Goal: Information Seeking & Learning: Learn about a topic

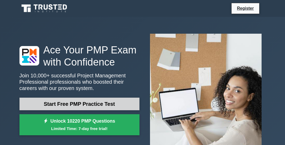
click at [93, 98] on link "Start Free PMP Practice Test" at bounding box center [79, 104] width 120 height 13
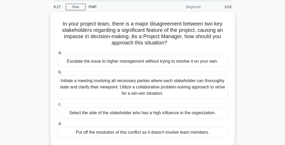
scroll to position [19, 0]
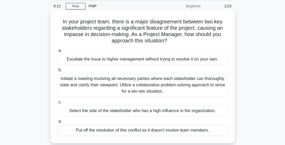
click at [105, 83] on div "Initiate a meeting involving all necessary parties where each stakeholder can t…" at bounding box center [142, 85] width 171 height 24
click at [57, 72] on input "b. Initiate a meeting involving all necessary parties where each stakeholder ca…" at bounding box center [57, 70] width 0 height 3
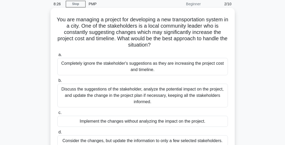
scroll to position [32, 0]
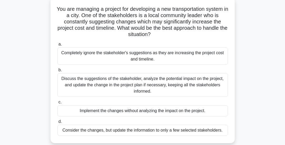
click at [136, 82] on div "Discuss the suggestions of the stakeholder, analyze the potential impact on the…" at bounding box center [142, 85] width 171 height 24
click at [57, 72] on input "b. Discuss the suggestions of the stakeholder, analyze the potential impact on …" at bounding box center [57, 70] width 0 height 3
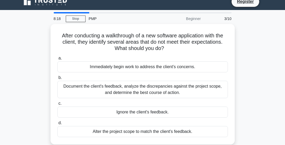
scroll to position [0, 0]
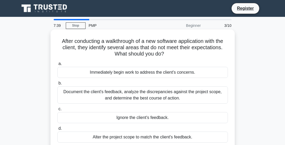
click at [142, 91] on div "Document the client's feedback, analyze the discrepancies against the project s…" at bounding box center [142, 94] width 171 height 17
click at [57, 85] on input "b. Document the client's feedback, analyze the discrepancies against the projec…" at bounding box center [57, 83] width 0 height 3
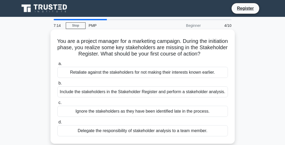
click at [150, 90] on div "Include the stakeholders in the Stakeholder Register and perform a stakeholder …" at bounding box center [142, 91] width 171 height 11
click at [57, 85] on input "b. Include the stakeholders in the Stakeholder Register and perform a stakehold…" at bounding box center [57, 83] width 0 height 3
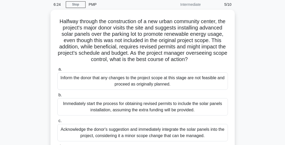
scroll to position [32, 0]
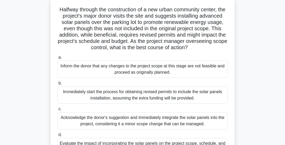
click at [129, 123] on div "Acknowledge the donor's suggestion and immediately integrate the solar panels i…" at bounding box center [142, 120] width 171 height 17
click at [57, 111] on input "c. Acknowledge the donor's suggestion and immediately integrate the solar panel…" at bounding box center [57, 108] width 0 height 3
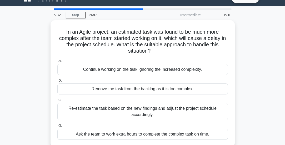
scroll to position [13, 0]
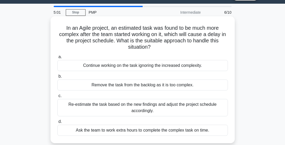
click at [142, 105] on div "Re-estimate the task based on the new findings and adjust the project schedule …" at bounding box center [142, 107] width 171 height 17
click at [57, 98] on input "c. Re-estimate the task based on the new findings and adjust the project schedu…" at bounding box center [57, 95] width 0 height 3
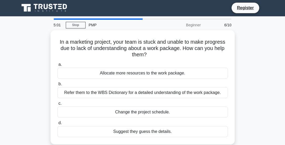
scroll to position [0, 0]
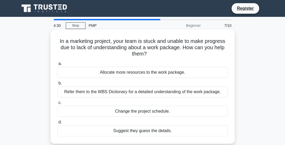
click at [144, 91] on div "Refer them to the WBS Dictionary for a detailed understanding of the work packa…" at bounding box center [142, 91] width 171 height 11
click at [57, 85] on input "b. Refer them to the WBS Dictionary for a detailed understanding of the work pa…" at bounding box center [57, 83] width 0 height 3
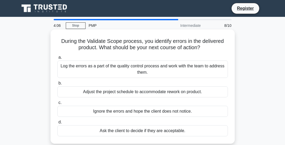
click at [145, 109] on div "Ignore the errors and hope the client does not notice." at bounding box center [142, 111] width 171 height 11
click at [57, 105] on input "c. Ignore the errors and hope the client does not notice." at bounding box center [57, 102] width 0 height 3
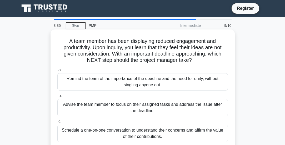
click at [161, 97] on label "b. Advise the team member to focus on their assigned tasks and address the issu…" at bounding box center [142, 105] width 171 height 24
click at [57, 97] on input "b. Advise the team member to focus on their assigned tasks and address the issu…" at bounding box center [57, 95] width 0 height 3
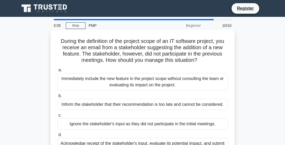
click at [172, 142] on div "Acknowledge receipt of the stakeholder's input, evaluate its potential impact, …" at bounding box center [142, 146] width 171 height 17
click at [57, 137] on input "d. Acknowledge receipt of the stakeholder's input, evaluate its potential impac…" at bounding box center [57, 134] width 0 height 3
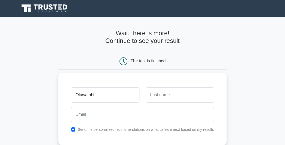
type input "Oluwatobi"
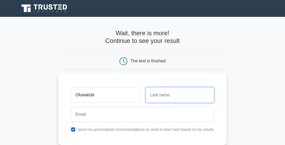
click at [159, 92] on input "text" at bounding box center [180, 94] width 68 height 15
type input "Ajayi"
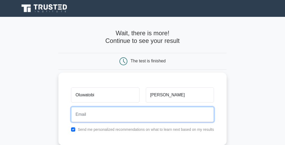
click at [136, 112] on input "email" at bounding box center [142, 114] width 143 height 15
type input "peterajayiogidiolu@gmail.com"
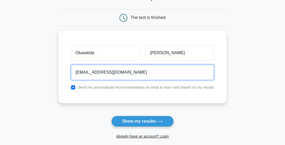
scroll to position [55, 0]
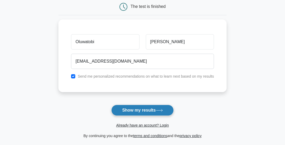
click at [144, 105] on button "Show my results" at bounding box center [142, 110] width 62 height 11
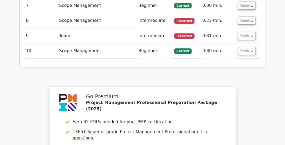
scroll to position [810, 0]
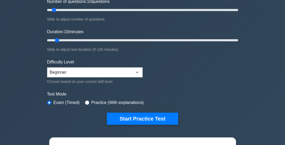
scroll to position [84, 0]
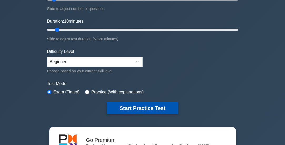
click at [135, 102] on button "Start Practice Test" at bounding box center [142, 108] width 71 height 12
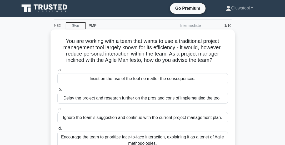
click at [119, 134] on div "Encourage the team to prioritize face-to-face interaction, explaining it as a t…" at bounding box center [142, 140] width 171 height 17
click at [57, 130] on input "d. Encourage the team to prioritize face-to-face interaction, explaining it as …" at bounding box center [57, 128] width 0 height 3
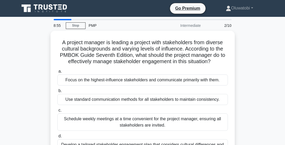
click at [255, 41] on div "A project manager is leading a project with stakeholders from diverse cultural …" at bounding box center [142, 101] width 253 height 140
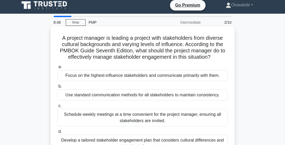
click at [100, 138] on div "Develop a tailored stakeholder engagement plan that considers cultural differen…" at bounding box center [142, 143] width 171 height 17
click at [57, 134] on input "d. Develop a tailored stakeholder engagement plan that considers cultural diffe…" at bounding box center [57, 131] width 0 height 3
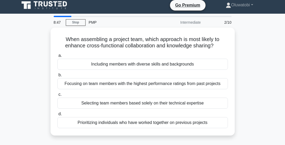
scroll to position [0, 0]
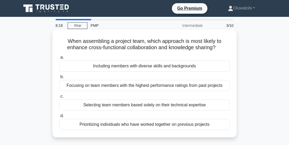
click at [115, 122] on div "Prioritizing individuals who have worked together on previous projects" at bounding box center [144, 124] width 171 height 11
click at [59, 118] on input "d. Prioritizing individuals who have worked together on previous projects" at bounding box center [59, 115] width 0 height 3
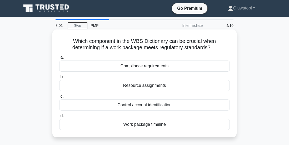
click at [155, 64] on div "Compliance requirements" at bounding box center [144, 66] width 171 height 11
click at [59, 59] on input "a. Compliance requirements" at bounding box center [59, 57] width 0 height 3
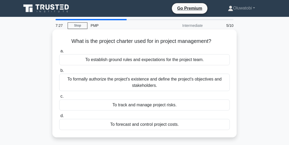
click at [145, 79] on div "To formally authorize the project's existence and define the project's objectiv…" at bounding box center [144, 82] width 171 height 17
click at [59, 72] on input "b. To formally authorize the project's existence and define the project's objec…" at bounding box center [59, 70] width 0 height 3
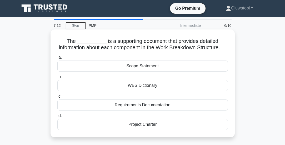
click at [143, 90] on div "WBS Dictionary" at bounding box center [142, 85] width 171 height 11
click at [57, 79] on input "b. WBS Dictionary" at bounding box center [57, 76] width 0 height 3
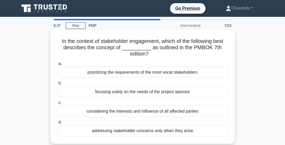
click at [144, 128] on div "addressing stakeholder concerns only when they arise" at bounding box center [142, 130] width 171 height 11
click at [57, 124] on input "d. addressing stakeholder concerns only when they arise" at bounding box center [57, 122] width 0 height 3
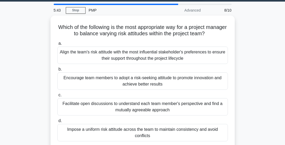
scroll to position [17, 0]
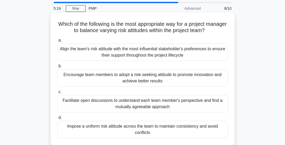
click at [227, 58] on label "a. Align the team's risk attitude with the most influential stakeholder's prefe…" at bounding box center [142, 49] width 171 height 24
click at [57, 42] on input "a. Align the team's risk attitude with the most influential stakeholder's prefe…" at bounding box center [57, 40] width 0 height 3
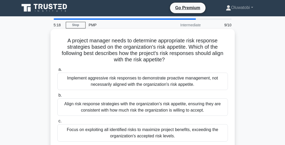
scroll to position [0, 0]
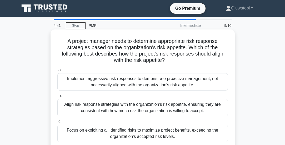
click at [161, 132] on div "Focus on exploiting all identified risks to maximize project benefits, exceedin…" at bounding box center [142, 133] width 171 height 17
click at [57, 124] on input "c. Focus on exploiting all identified risks to maximize project benefits, excee…" at bounding box center [57, 121] width 0 height 3
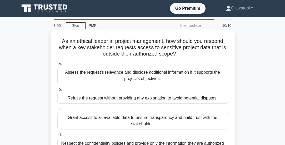
click at [168, 142] on div "Respect the confidentiality policies and provide only the information they are …" at bounding box center [142, 146] width 171 height 17
click at [57, 137] on input "d. Respect the confidentiality policies and provide only the information they a…" at bounding box center [57, 134] width 0 height 3
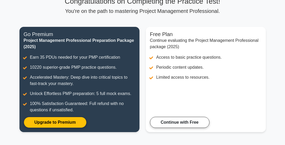
scroll to position [44, 0]
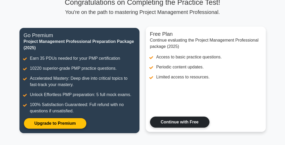
click at [173, 117] on link "Continue with Free" at bounding box center [180, 122] width 60 height 11
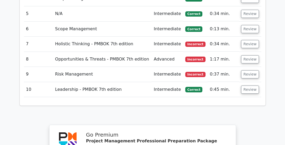
scroll to position [810, 0]
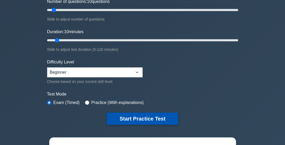
click at [134, 113] on button "Start Practice Test" at bounding box center [142, 119] width 71 height 12
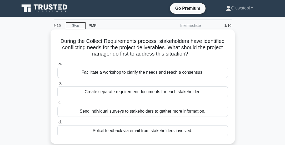
click at [136, 128] on div "Solicit feedback via email from stakeholders involved." at bounding box center [142, 130] width 171 height 11
click at [57, 124] on input "d. Solicit feedback via email from stakeholders involved." at bounding box center [57, 122] width 0 height 3
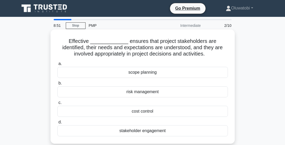
click at [142, 71] on div "scope planning" at bounding box center [142, 72] width 171 height 11
click at [57, 66] on input "a. scope planning" at bounding box center [57, 63] width 0 height 3
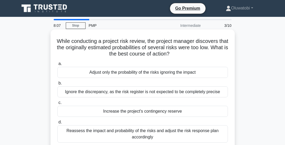
click at [150, 129] on div "Reassess the impact and probability of the risks and adjust the risk response p…" at bounding box center [142, 133] width 171 height 17
click at [57, 124] on input "d. Reassess the impact and probability of the risks and adjust the risk respons…" at bounding box center [57, 122] width 0 height 3
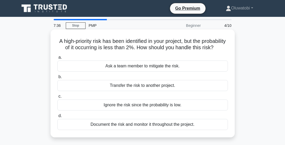
click at [155, 71] on div "Ask a team member to mitigate the risk." at bounding box center [142, 66] width 171 height 11
click at [57, 59] on input "a. Ask a team member to mitigate the risk." at bounding box center [57, 57] width 0 height 3
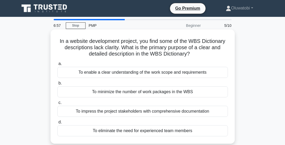
click at [149, 90] on div "To minimize the number of work packages in the WBS" at bounding box center [142, 91] width 171 height 11
click at [57, 85] on input "b. To minimize the number of work packages in the WBS" at bounding box center [57, 83] width 0 height 3
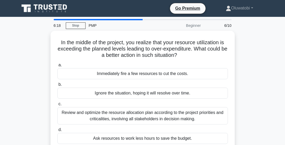
click at [149, 90] on div "Ignore the situation, hoping it will resolve over time." at bounding box center [142, 93] width 171 height 11
click at [57, 86] on input "b. Ignore the situation, hoping it will resolve over time." at bounding box center [57, 84] width 0 height 3
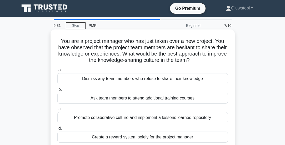
click at [113, 117] on div "Promote collaborative culture and implement a lessons learned repository" at bounding box center [142, 117] width 171 height 11
click at [57, 111] on input "c. Promote collaborative culture and implement a lessons learned repository" at bounding box center [57, 108] width 0 height 3
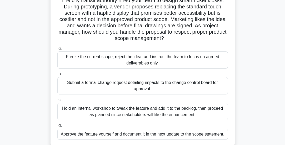
scroll to position [45, 0]
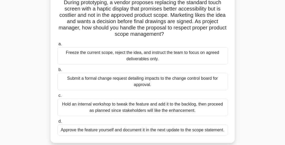
click at [115, 107] on div "Hold an internal workshop to tweak the feature and add it to the backlog, then …" at bounding box center [142, 107] width 171 height 17
click at [57, 97] on input "c. Hold an internal workshop to tweak the feature and add it to the backlog, th…" at bounding box center [57, 95] width 0 height 3
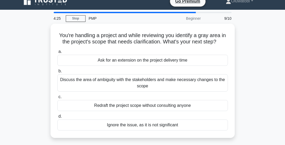
scroll to position [0, 0]
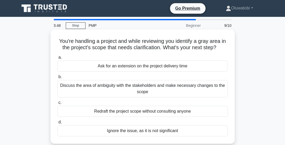
click at [124, 94] on div "Discuss the area of ambiguity with the stakeholders and make necessary changes …" at bounding box center [142, 88] width 171 height 17
click at [57, 79] on input "b. Discuss the area of ambiguity with the stakeholders and make necessary chang…" at bounding box center [57, 76] width 0 height 3
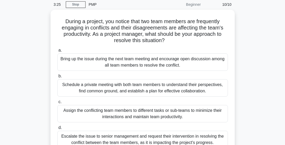
scroll to position [32, 0]
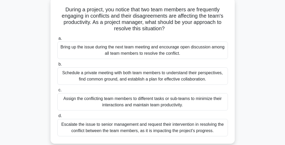
click at [125, 44] on div "Bring up the issue during the next team meeting and encourage open discussion a…" at bounding box center [142, 50] width 171 height 17
click at [57, 40] on input "a. Bring up the issue during the next team meeting and encourage open discussio…" at bounding box center [57, 38] width 0 height 3
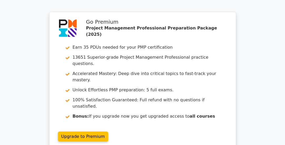
scroll to position [885, 0]
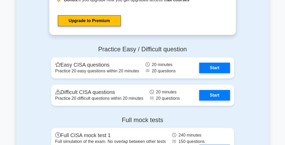
scroll to position [804, 0]
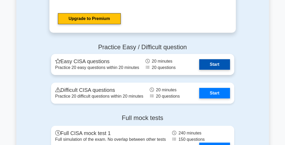
click at [214, 70] on link "Start" at bounding box center [214, 64] width 31 height 11
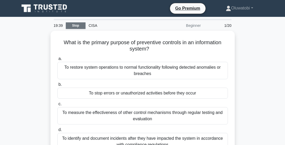
click at [75, 25] on link "Stop" at bounding box center [76, 25] width 20 height 7
